Goal: Information Seeking & Learning: Learn about a topic

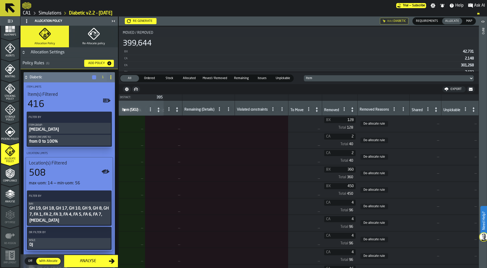
click at [96, 28] on icon "button" at bounding box center [94, 34] width 12 height 12
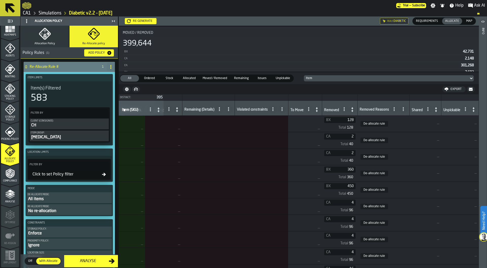
click at [65, 198] on div "All items" at bounding box center [69, 199] width 83 height 6
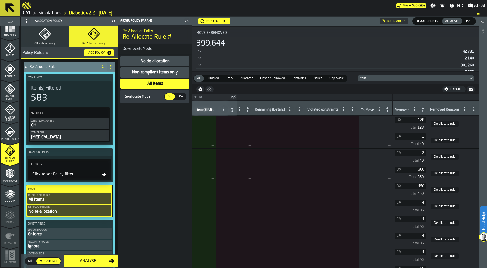
click at [161, 73] on div "Non-compliant items only" at bounding box center [155, 72] width 47 height 6
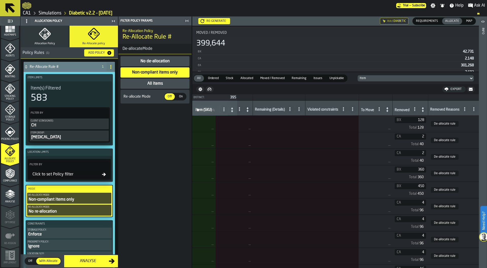
click at [178, 95] on span "On" at bounding box center [181, 96] width 8 height 5
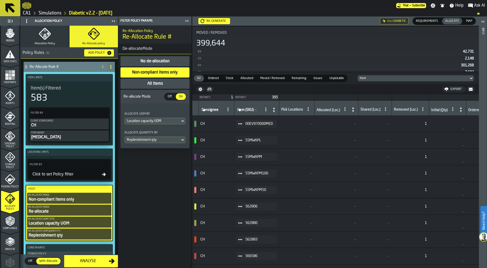
scroll to position [65, 0]
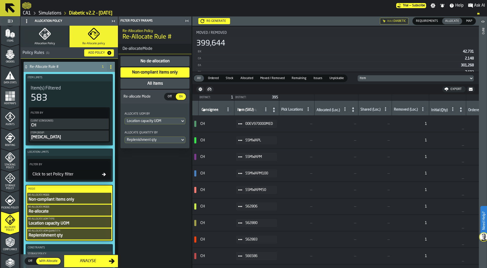
click at [9, 98] on rect "menu Heatmaps" at bounding box center [10, 99] width 3 height 3
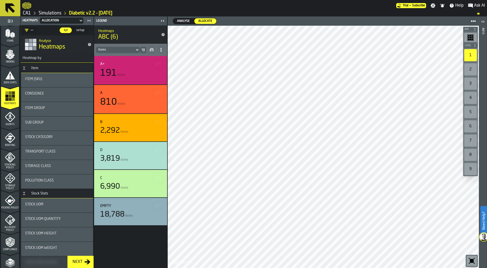
click at [187, 19] on span "Analyse" at bounding box center [183, 21] width 17 height 5
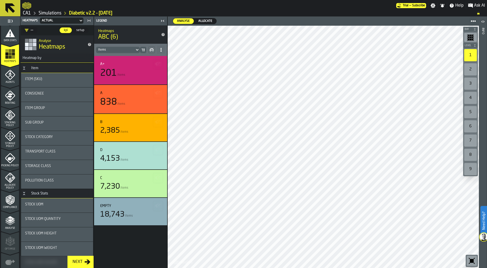
scroll to position [107, 0]
click at [8, 183] on span "Allocate Policy" at bounding box center [10, 186] width 18 height 6
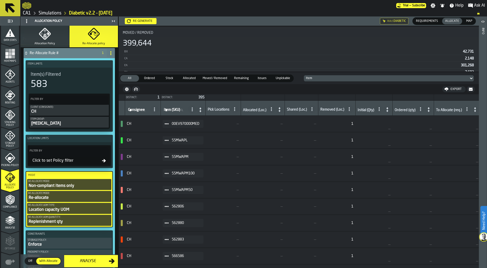
scroll to position [0, 0]
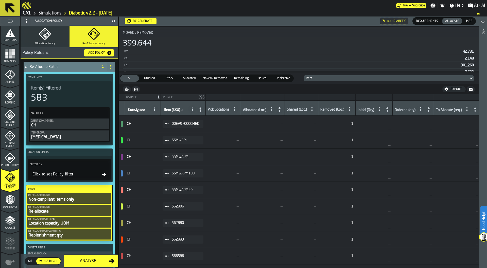
click at [48, 35] on icon "button" at bounding box center [47, 33] width 3 height 3
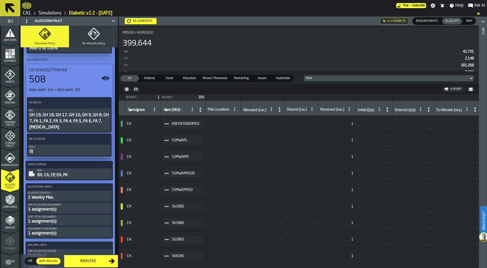
scroll to position [113, 0]
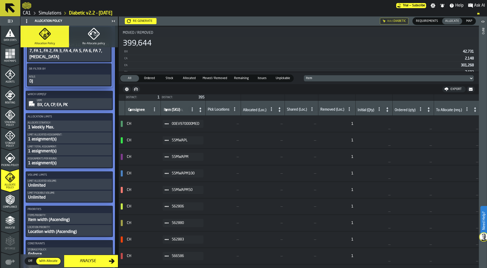
click at [60, 215] on div "Items priority:" at bounding box center [69, 215] width 83 height 3
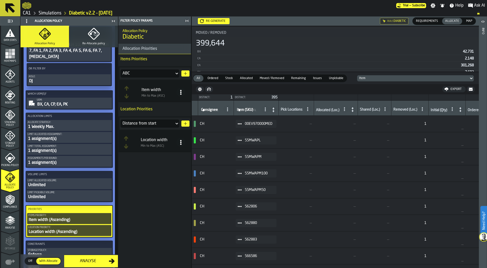
scroll to position [163, 0]
click at [174, 72] on icon at bounding box center [176, 73] width 5 height 6
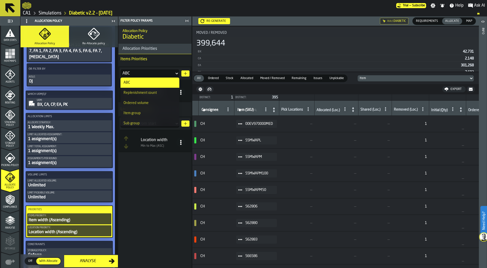
click at [179, 60] on p "Items Priorities" at bounding box center [155, 59] width 73 height 10
click at [187, 73] on icon "button-" at bounding box center [186, 73] width 4 height 4
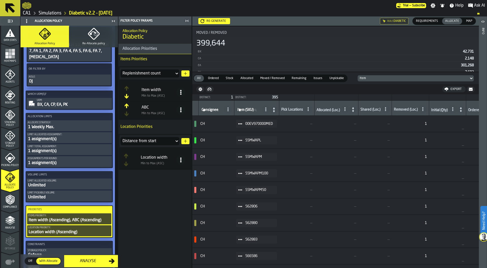
click at [128, 106] on icon "ButtonOrder-Up" at bounding box center [127, 105] width 4 height 5
click at [182, 92] on icon at bounding box center [180, 92] width 5 height 5
click at [168, 114] on div "Sort (Max to Min) (DESC)" at bounding box center [160, 115] width 43 height 6
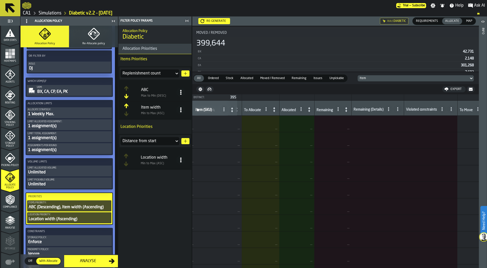
scroll to position [178, 0]
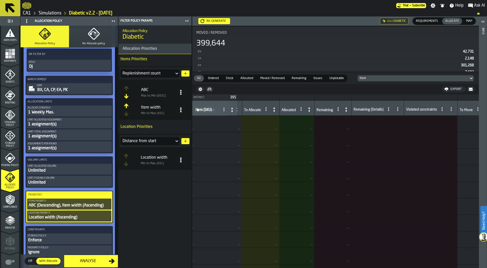
click at [55, 111] on div "1 Weekly Max." at bounding box center [69, 112] width 83 height 6
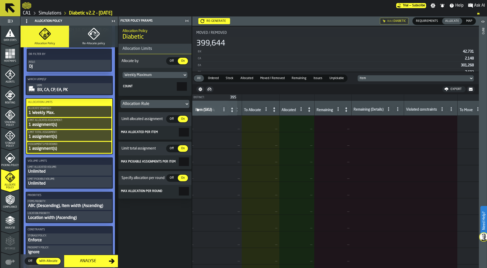
click at [140, 76] on div "Weekly Maximum" at bounding box center [153, 75] width 56 height 4
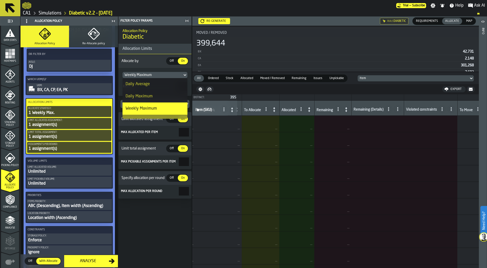
click at [138, 85] on div "Daily Average" at bounding box center [138, 84] width 24 height 6
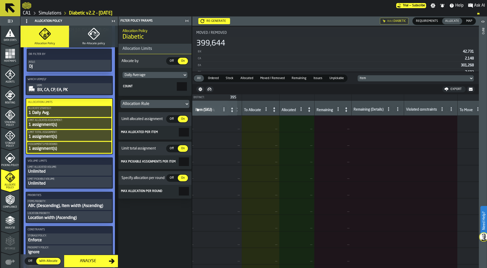
drag, startPoint x: 180, startPoint y: 87, endPoint x: 190, endPoint y: 87, distance: 10.2
click at [190, 87] on section "Daily Average Count *" at bounding box center [155, 82] width 73 height 28
drag, startPoint x: 182, startPoint y: 85, endPoint x: 200, endPoint y: 85, distance: 17.5
click at [200, 85] on main "1 Start 2 Layout 3 Assignment 4 Items 5 Orders 6 Data Stats 7 Heatmaps 8 Agents…" at bounding box center [243, 142] width 487 height 251
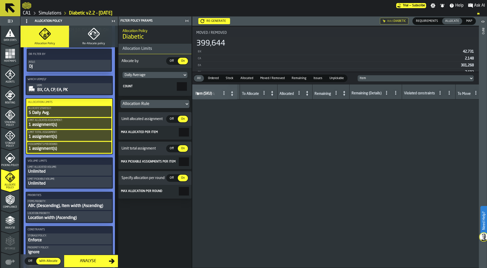
click at [177, 88] on input "*" at bounding box center [182, 86] width 10 height 9
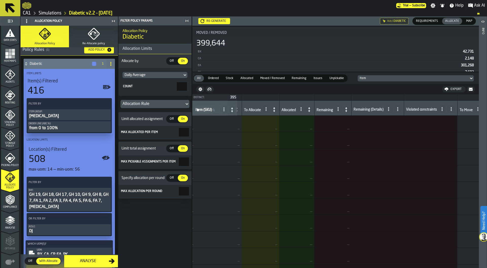
scroll to position [0, 0]
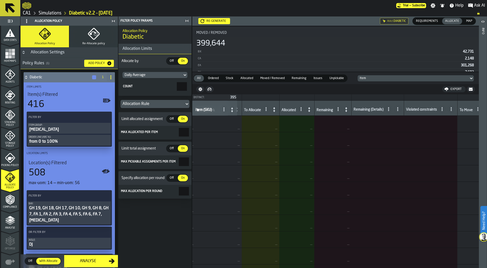
type input "*"
click at [76, 140] on div "from 0 to 100%" at bounding box center [69, 141] width 81 height 6
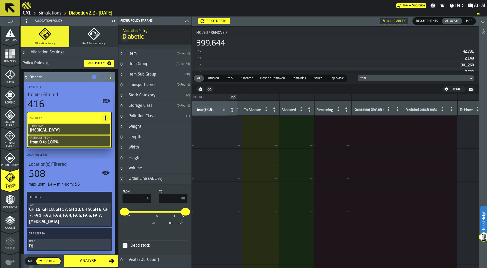
scroll to position [58, 0]
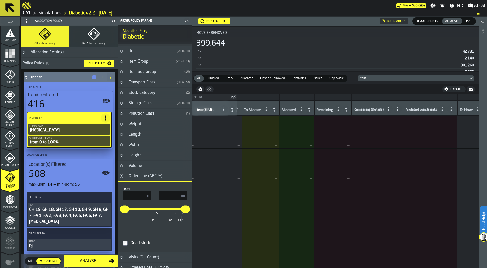
drag, startPoint x: 175, startPoint y: 196, endPoint x: 211, endPoint y: 196, distance: 35.5
click at [210, 196] on main "1 Start 2 Layout 3 Assignment 4 Items 5 Orders 6 Data Stats 7 Heatmaps 8 Agents…" at bounding box center [243, 142] width 487 height 251
type input "******"
click at [139, 195] on input "*" at bounding box center [137, 195] width 28 height 9
click at [217, 21] on div "Re-generate" at bounding box center [217, 21] width 24 height 4
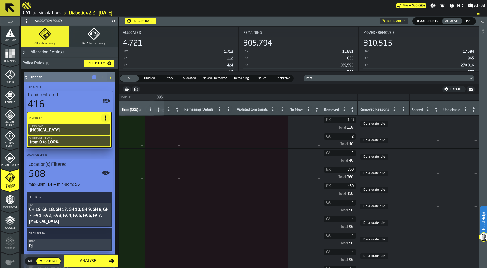
scroll to position [0, 411]
click at [392, 109] on icon at bounding box center [394, 109] width 4 height 4
click at [400, 110] on span at bounding box center [404, 109] width 8 height 8
click at [387, 152] on span "Show Values" at bounding box center [379, 154] width 23 height 6
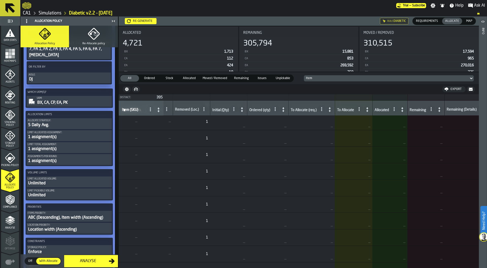
scroll to position [47, 0]
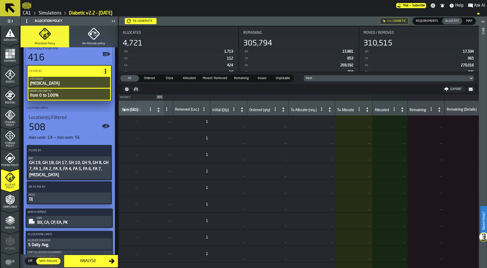
click at [0, 0] on icon at bounding box center [0, 0] width 0 height 0
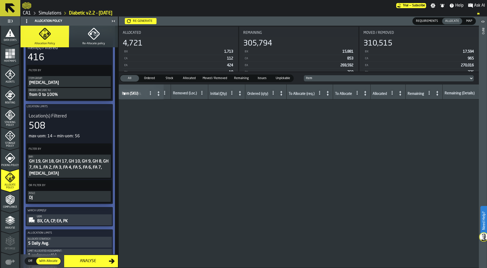
scroll to position [0, 145]
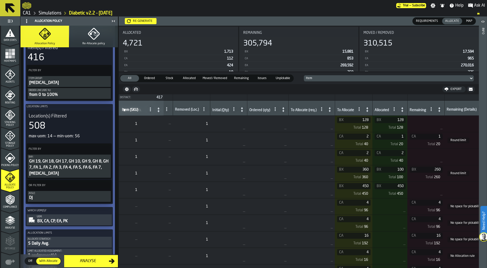
click at [472, 21] on span "Map" at bounding box center [470, 21] width 10 height 5
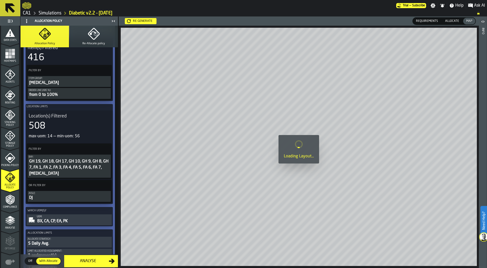
click at [455, 21] on span "Allocate" at bounding box center [452, 21] width 18 height 5
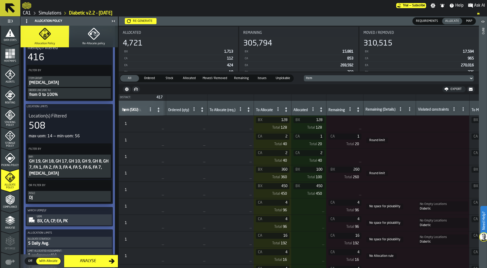
scroll to position [0, 260]
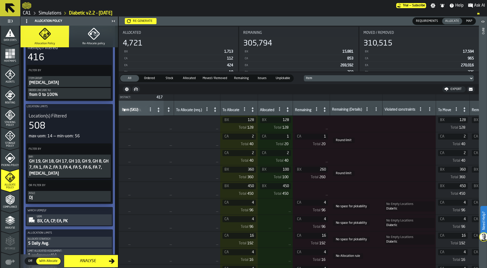
click at [368, 109] on circle at bounding box center [367, 108] width 1 height 1
click at [356, 135] on li "No space for pickability" at bounding box center [351, 131] width 48 height 12
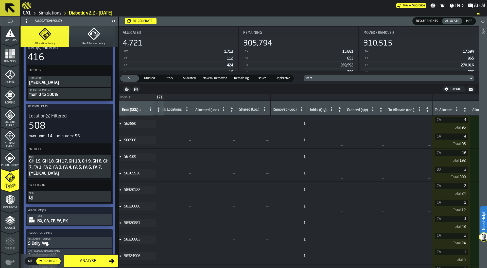
scroll to position [0, 0]
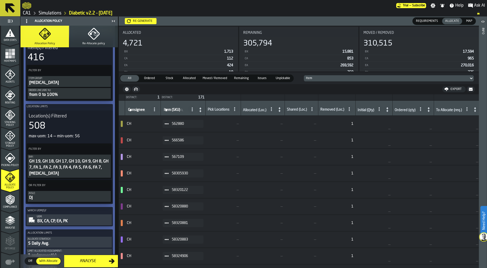
click at [167, 122] on icon at bounding box center [167, 124] width 4 height 4
click at [181, 133] on div "Show Assignment" at bounding box center [180, 132] width 26 height 3
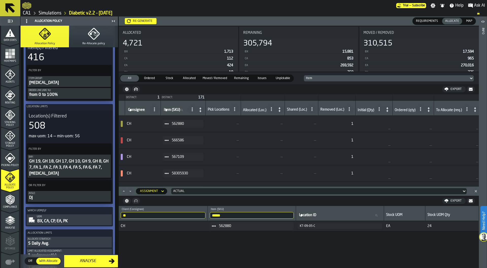
click at [8, 59] on div "Heatmaps" at bounding box center [10, 55] width 18 height 14
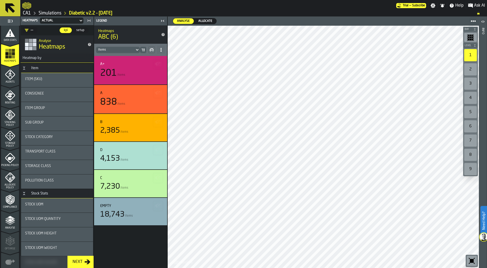
click at [207, 19] on span "Allocate" at bounding box center [205, 21] width 18 height 5
click at [10, 180] on icon "menu Allocate Policy" at bounding box center [10, 177] width 10 height 10
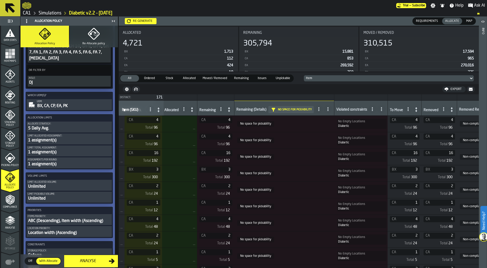
scroll to position [0, 358]
click at [0, 0] on icon at bounding box center [0, 0] width 0 height 0
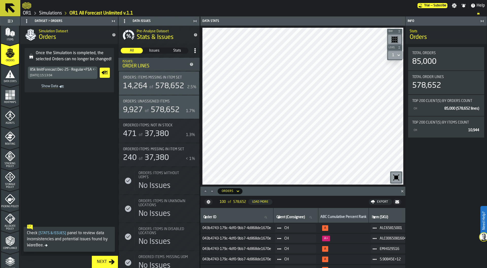
scroll to position [133, 0]
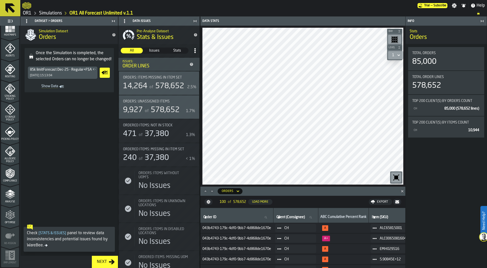
click at [6, 220] on div "Optimise" at bounding box center [10, 217] width 18 height 14
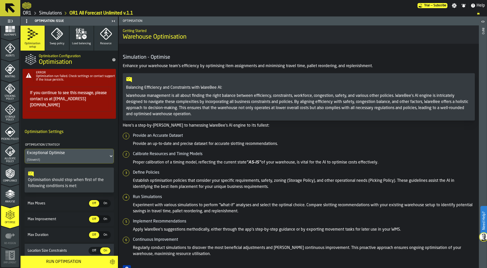
click at [55, 11] on link "Simulations" at bounding box center [50, 13] width 23 height 6
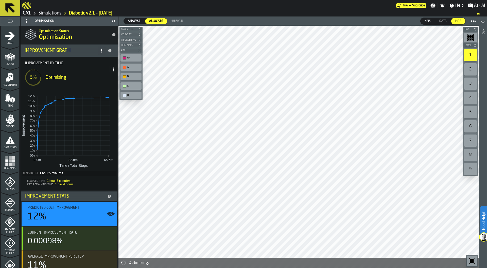
scroll to position [133, 0]
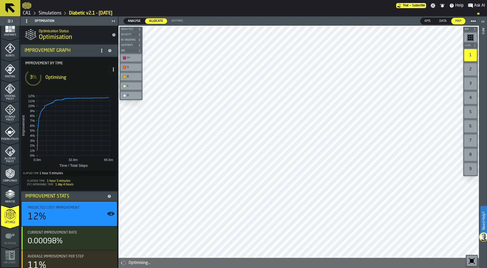
click at [111, 65] on span at bounding box center [113, 69] width 8 height 8
click at [105, 79] on div "Show Run Options" at bounding box center [96, 79] width 33 height 6
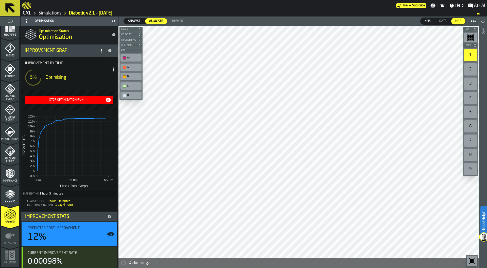
click at [87, 98] on div "Stop Optimisation Run" at bounding box center [66, 100] width 78 height 4
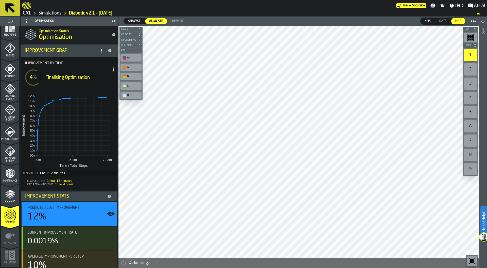
click at [9, 154] on icon "menu Allocate Policy" at bounding box center [10, 151] width 10 height 10
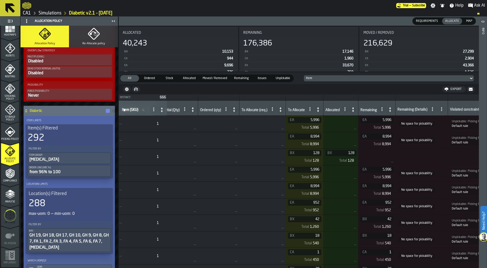
scroll to position [0, 208]
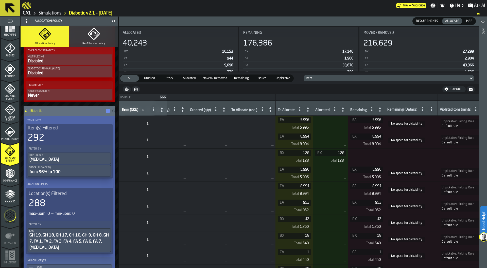
click at [424, 106] on span at bounding box center [423, 109] width 8 height 8
click at [435, 112] on span at bounding box center [432, 109] width 8 height 8
click at [434, 107] on icon at bounding box center [432, 109] width 4 height 4
click at [420, 152] on span "Show Values" at bounding box center [410, 155] width 23 height 6
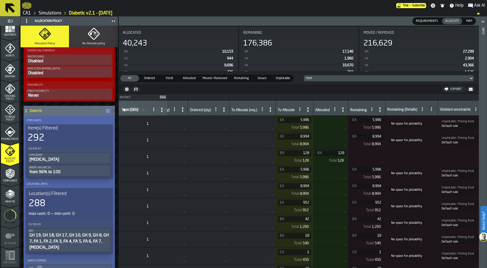
click at [252, 87] on nav "Export" at bounding box center [299, 89] width 360 height 10
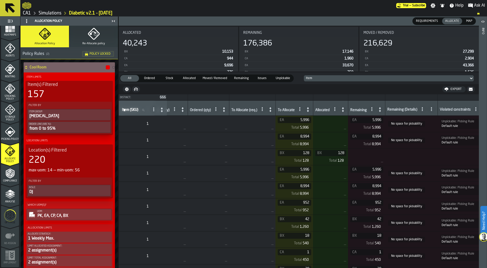
scroll to position [0, 0]
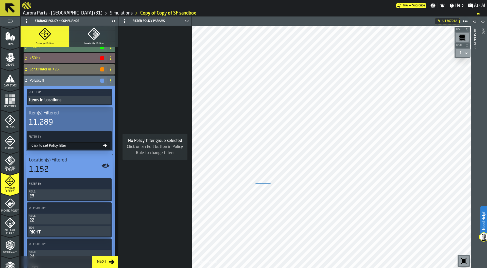
scroll to position [116, 0]
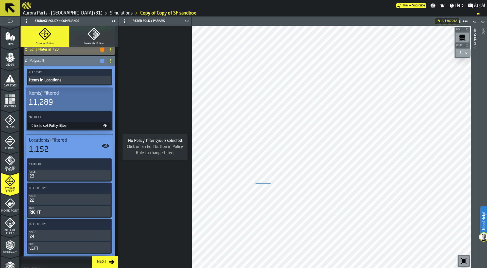
click at [69, 126] on div "Click to set Policy filter" at bounding box center [66, 126] width 74 height 4
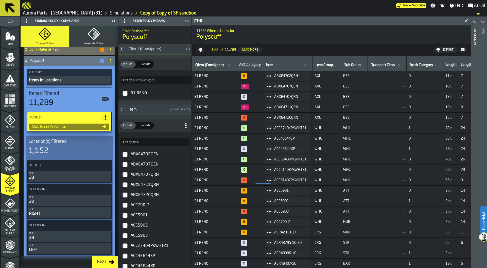
click at [138, 141] on label "Filter by: Item Filter by: Item" at bounding box center [155, 142] width 69 height 8
click at [138, 141] on input "Filter by: Item Filter by: Item" at bounding box center [155, 142] width 69 height 8
paste input "******"
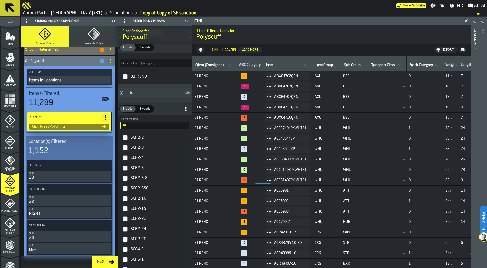
scroll to position [0, 0]
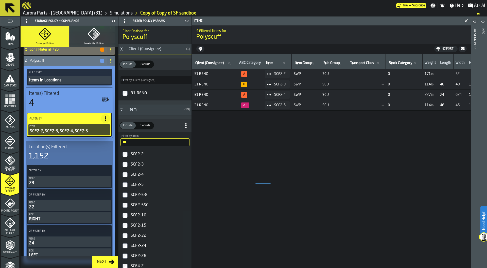
click at [125, 192] on label "SCF2-5-8" at bounding box center [155, 195] width 71 height 10
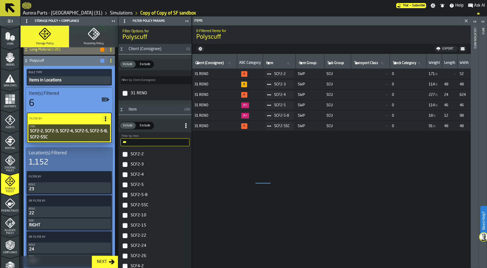
click at [125, 212] on label "SCF2-10" at bounding box center [155, 215] width 71 height 10
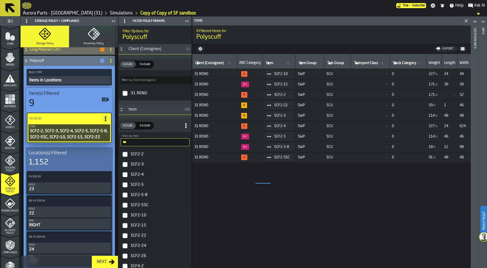
click at [125, 243] on label "SCF2-24" at bounding box center [155, 245] width 71 height 10
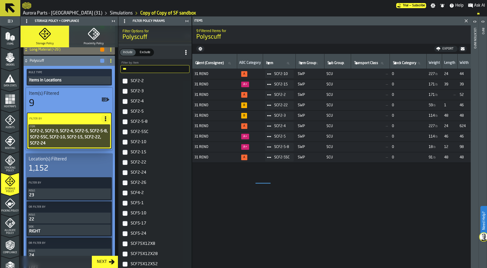
scroll to position [77, 0]
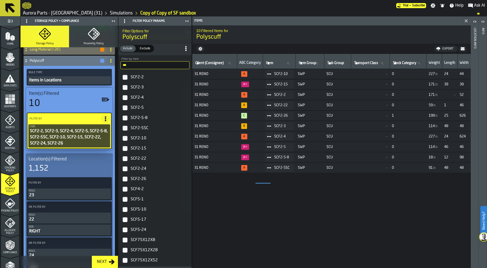
click at [136, 66] on input "***" at bounding box center [155, 65] width 69 height 8
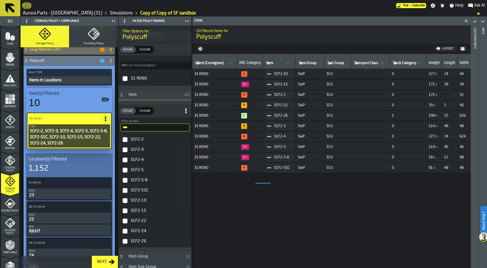
scroll to position [0, 0]
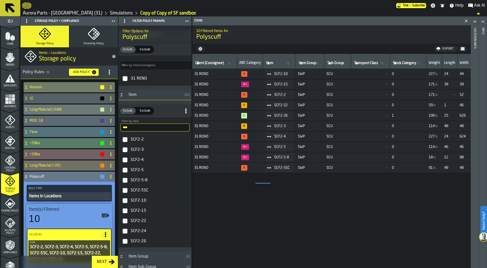
click at [108, 73] on icon "title-section-[object Object]" at bounding box center [109, 72] width 5 height 5
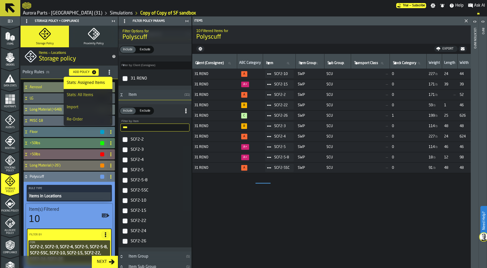
click at [98, 92] on div "Stats: All Items" at bounding box center [88, 95] width 43 height 6
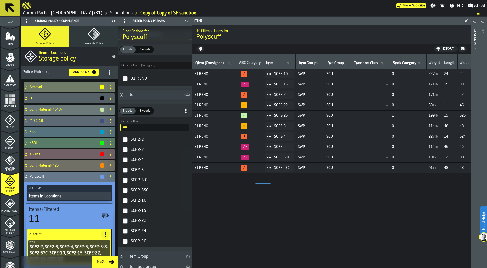
click at [138, 128] on input "****" at bounding box center [155, 127] width 69 height 8
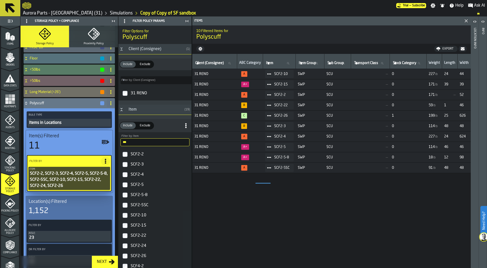
type input "***"
click at [50, 145] on div "11" at bounding box center [69, 146] width 81 height 10
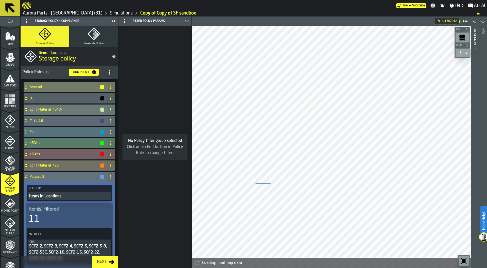
click at [109, 71] on circle "title-section-[object Object]" at bounding box center [109, 70] width 1 height 1
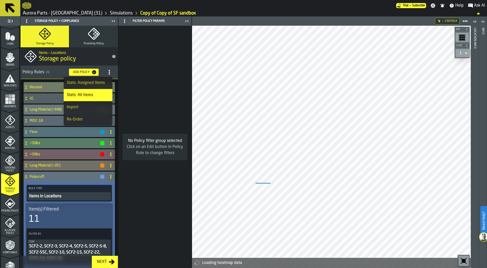
click at [94, 83] on div "Stats: Assigned Items" at bounding box center [88, 83] width 43 height 6
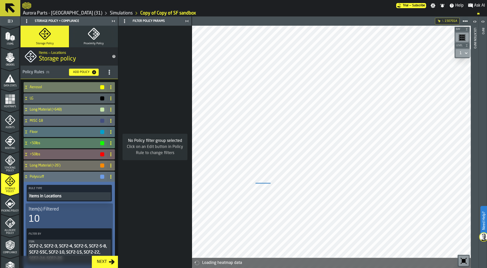
click at [110, 74] on icon "title-section-[object Object]" at bounding box center [109, 72] width 5 height 5
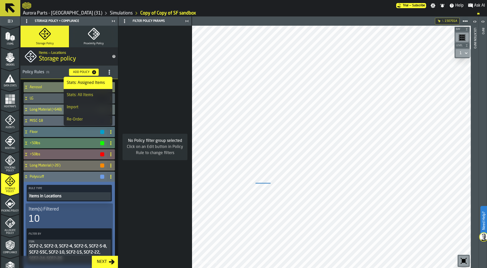
click at [96, 96] on div "Stats: All Items" at bounding box center [88, 95] width 43 height 6
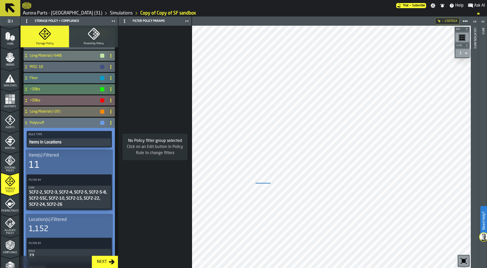
scroll to position [56, 0]
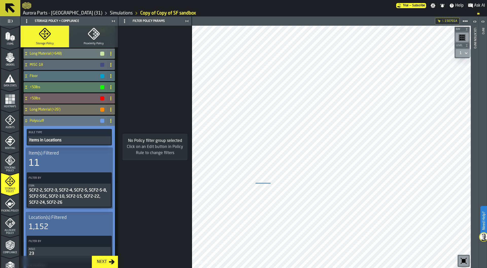
click at [66, 189] on div "SCF2-2, SCF2-3, SCF2-4, SCF2-5, SCF2-5-8, SCF2-5SC, SCF2-10, SCF2-15, SCF2-22, …" at bounding box center [69, 196] width 81 height 18
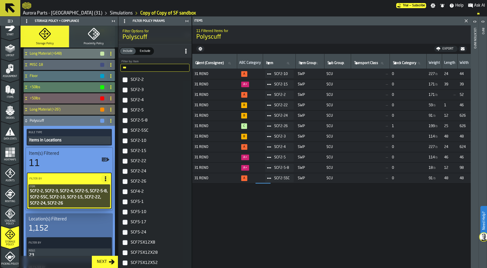
scroll to position [0, 0]
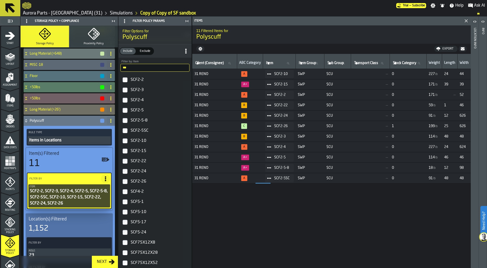
click at [9, 35] on icon "menu Start" at bounding box center [10, 36] width 10 height 10
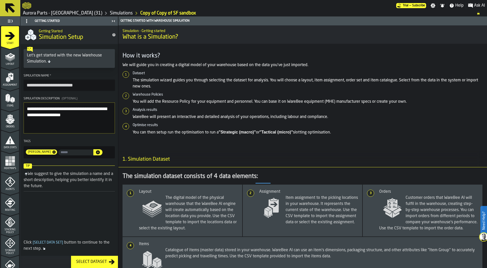
drag, startPoint x: 27, startPoint y: 86, endPoint x: 59, endPoint y: 87, distance: 32.0
click at [59, 87] on input "**********" at bounding box center [69, 84] width 91 height 11
click at [76, 90] on input "**********" at bounding box center [69, 84] width 91 height 11
type input "**********"
click at [110, 12] on link "Simulations" at bounding box center [121, 13] width 23 height 6
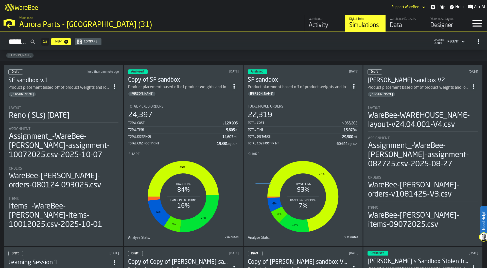
click at [353, 87] on span "ItemListCard-DashboardItemContainer" at bounding box center [354, 85] width 9 height 9
click at [216, 14] on div "Warehouse Aurora Parts - Reno (31)" at bounding box center [124, 22] width 214 height 17
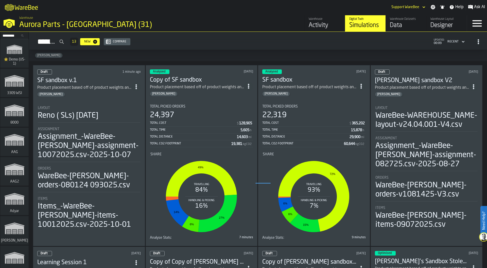
click at [180, 104] on span "Total Picked Orders" at bounding box center [168, 106] width 36 height 4
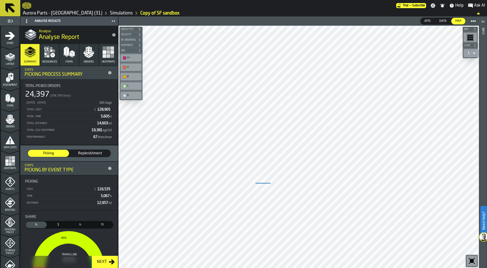
click at [81, 60] on button "Orders" at bounding box center [88, 55] width 19 height 22
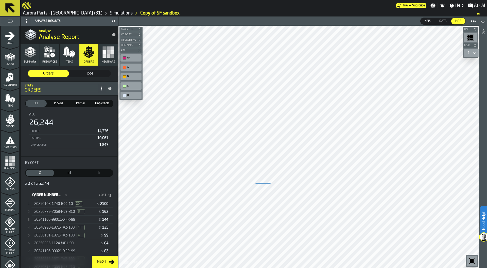
click at [69, 204] on span "20250108-1240-BCC-10" at bounding box center [53, 204] width 39 height 4
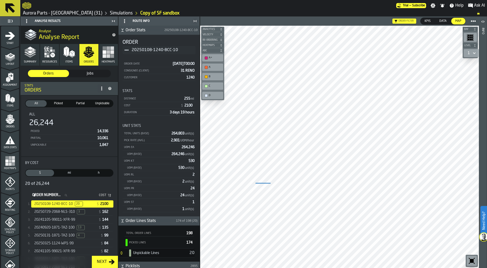
click at [127, 49] on icon "Title" at bounding box center [127, 50] width 4 height 4
click at [137, 67] on div "Show Orders" at bounding box center [141, 68] width 30 height 3
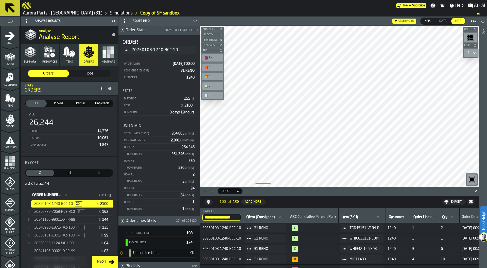
click at [350, 219] on span "Item (SKU)" at bounding box center [350, 217] width 16 height 4
click at [350, 219] on input "Item (SKU) Item (SKU)" at bounding box center [362, 217] width 43 height 7
paste input "**********"
type input "**********"
